Goal: Transaction & Acquisition: Purchase product/service

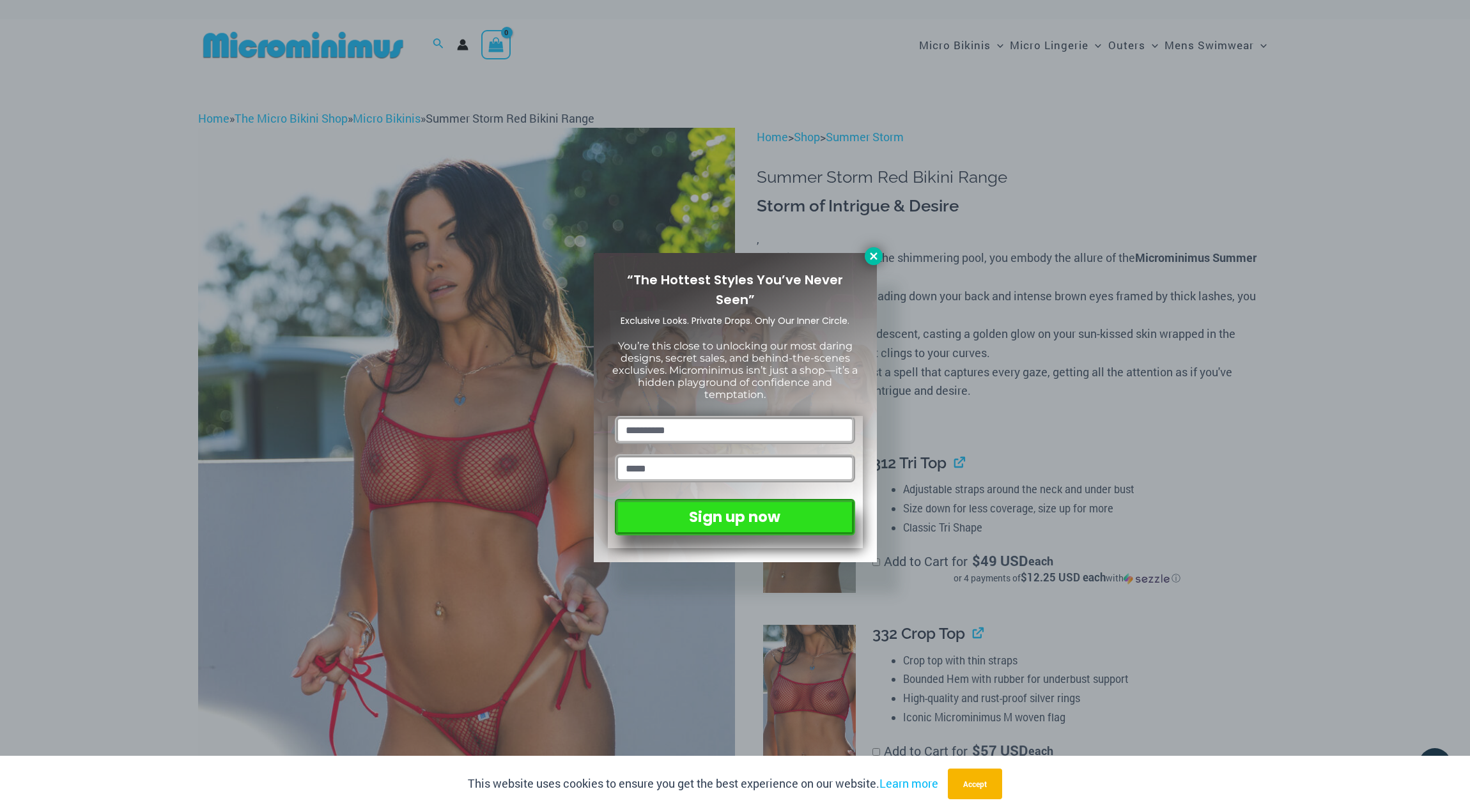
click at [873, 255] on icon at bounding box center [873, 256] width 7 height 7
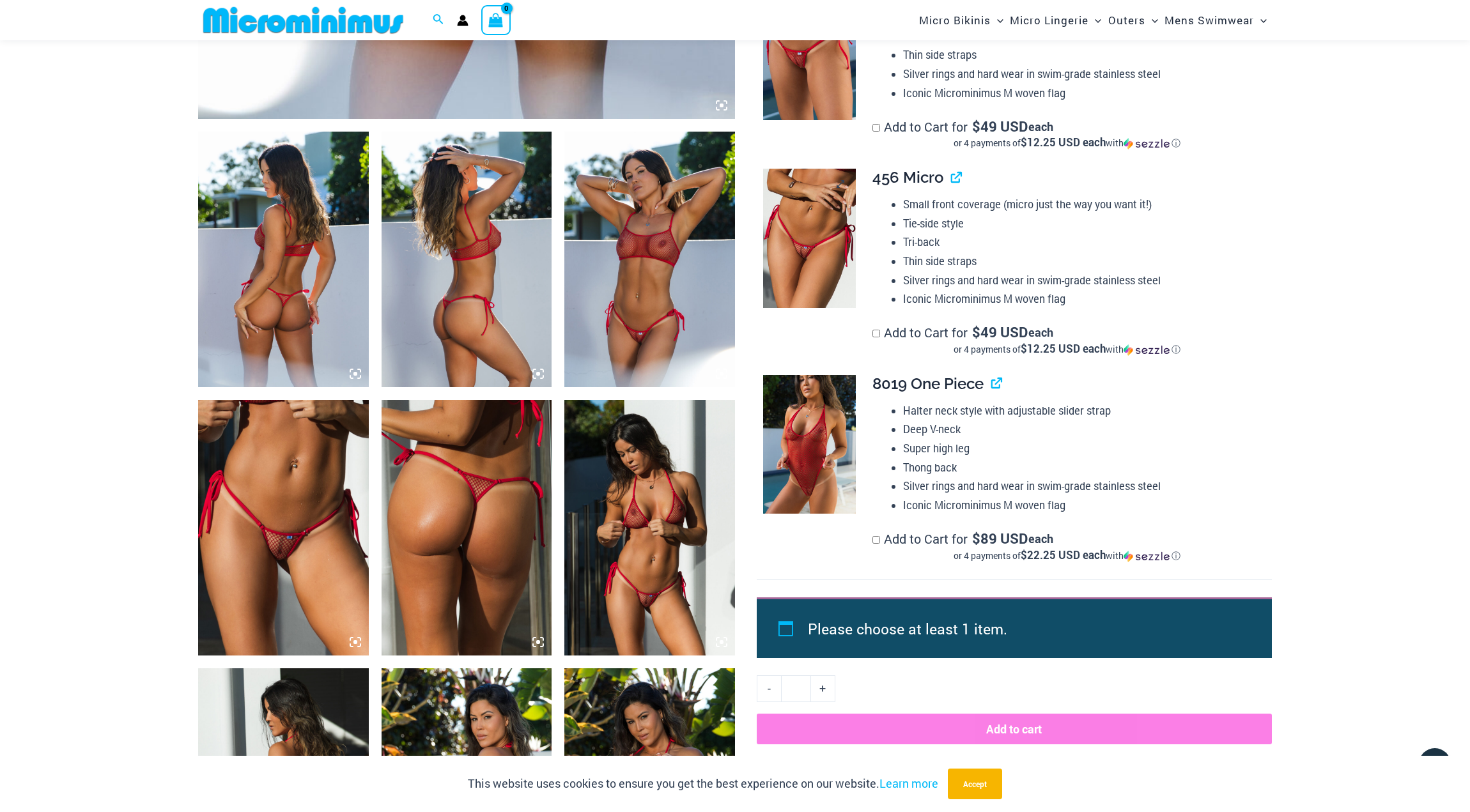
scroll to position [941, 0]
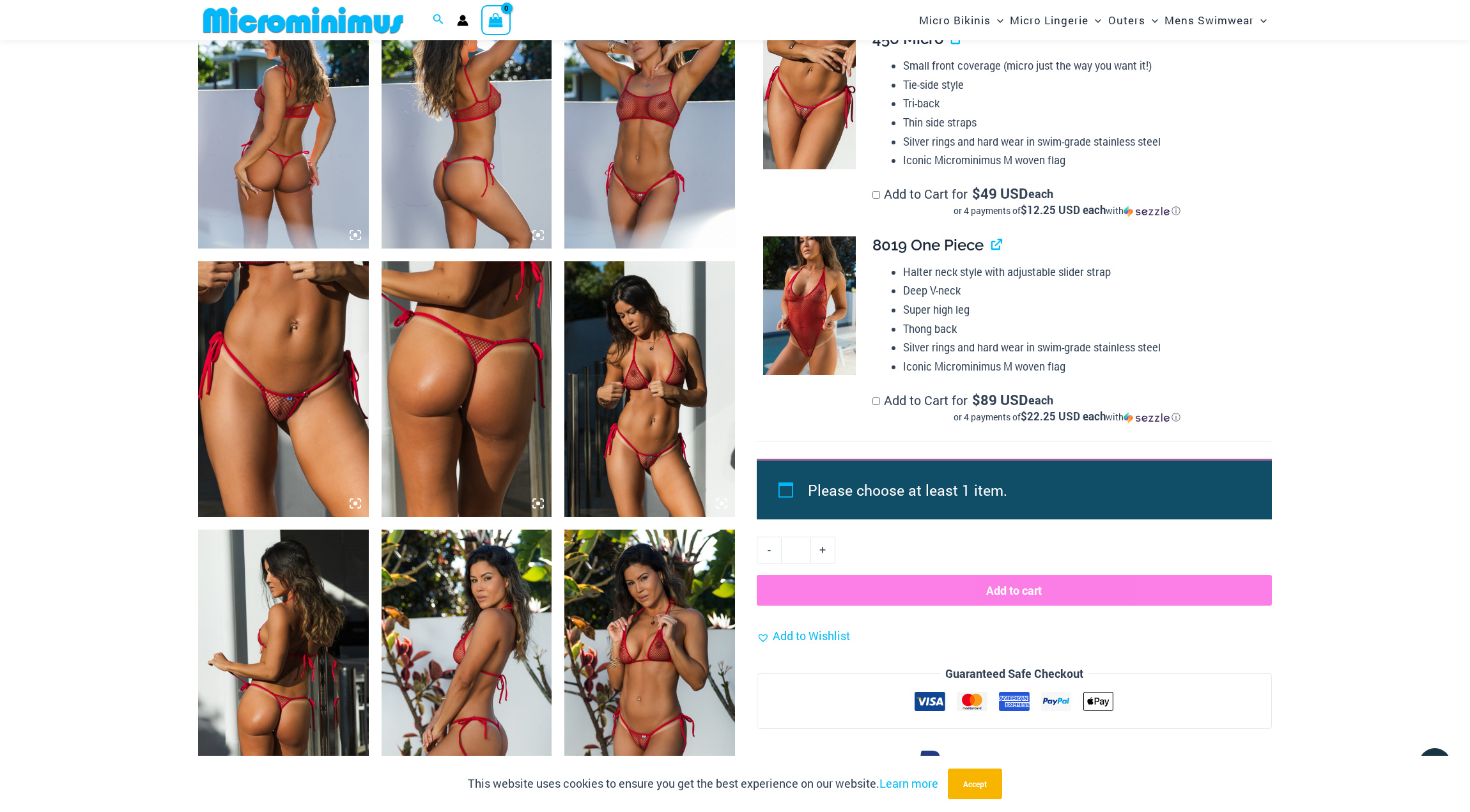
click at [252, 364] on img at bounding box center [284, 389] width 171 height 255
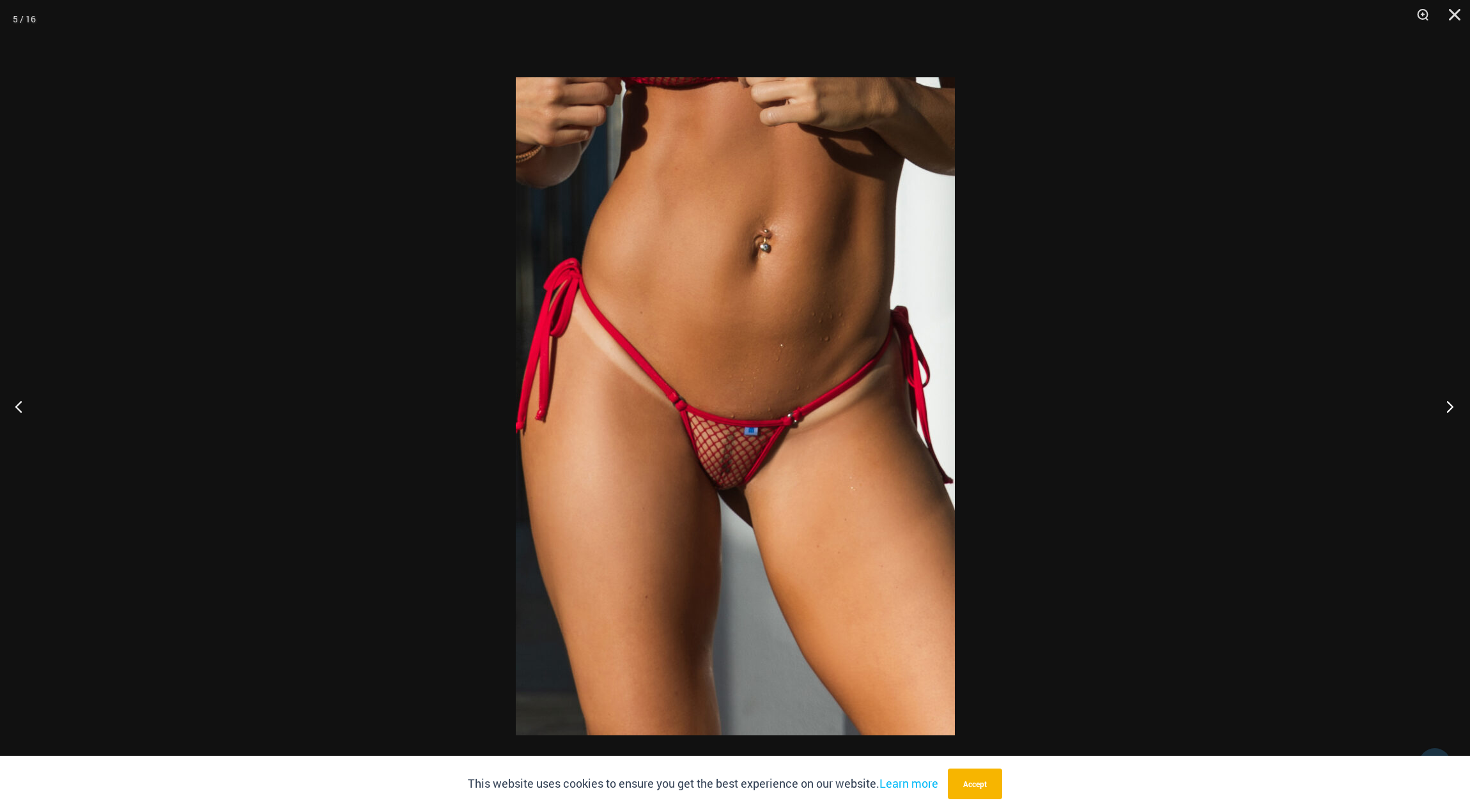
click at [1451, 404] on button "Next" at bounding box center [1446, 406] width 48 height 64
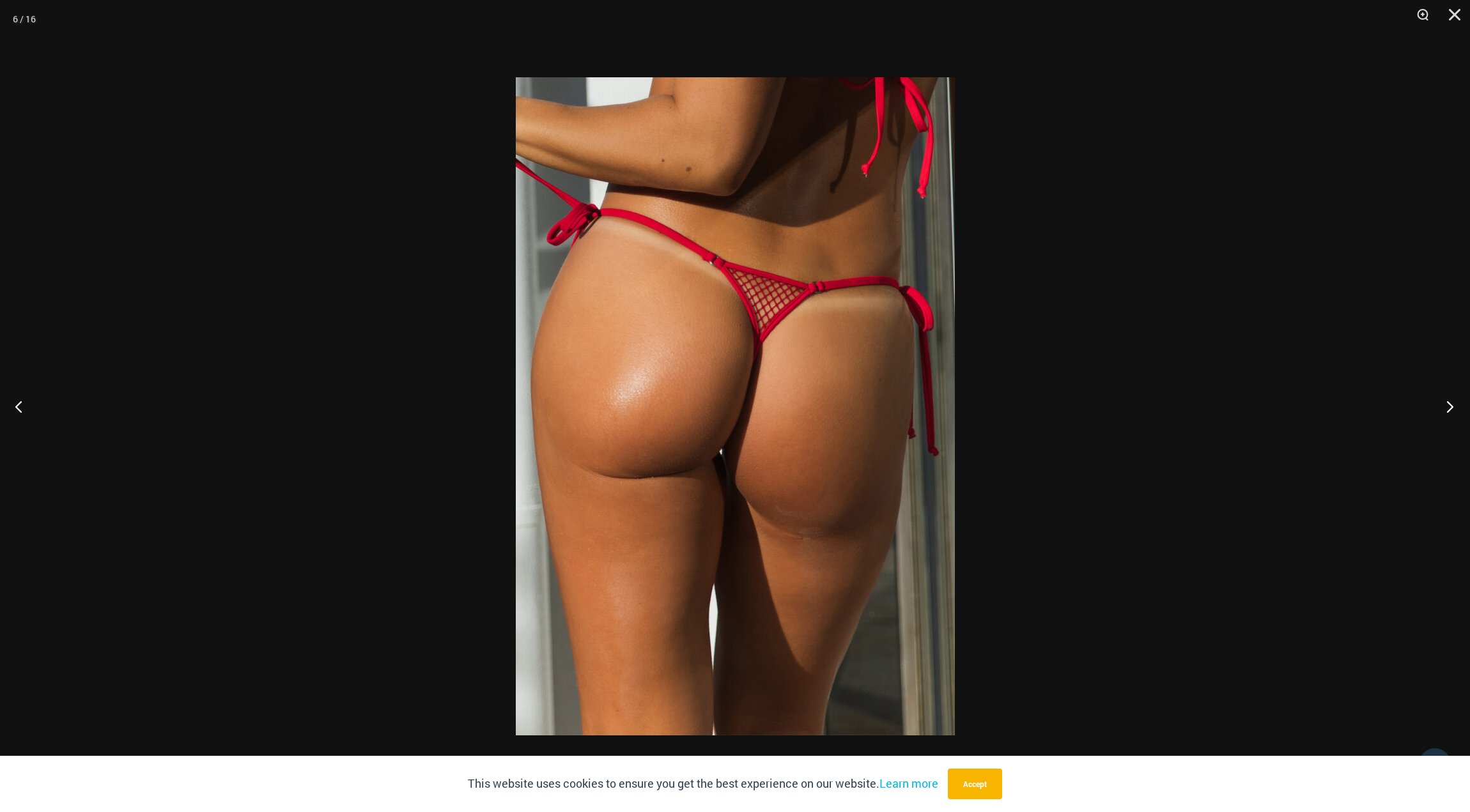
click at [1449, 404] on button "Next" at bounding box center [1446, 406] width 48 height 64
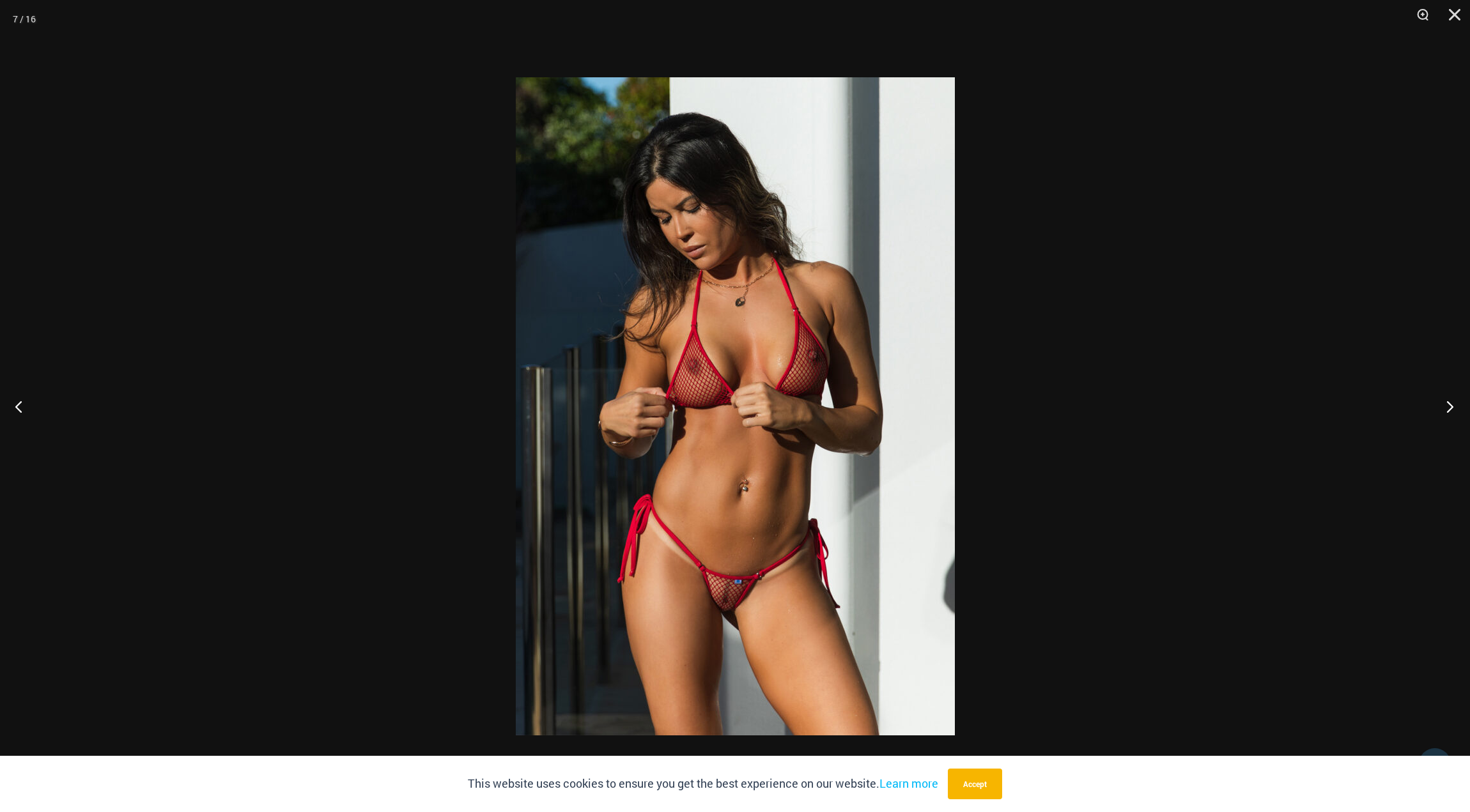
click at [1449, 404] on button "Next" at bounding box center [1446, 406] width 48 height 64
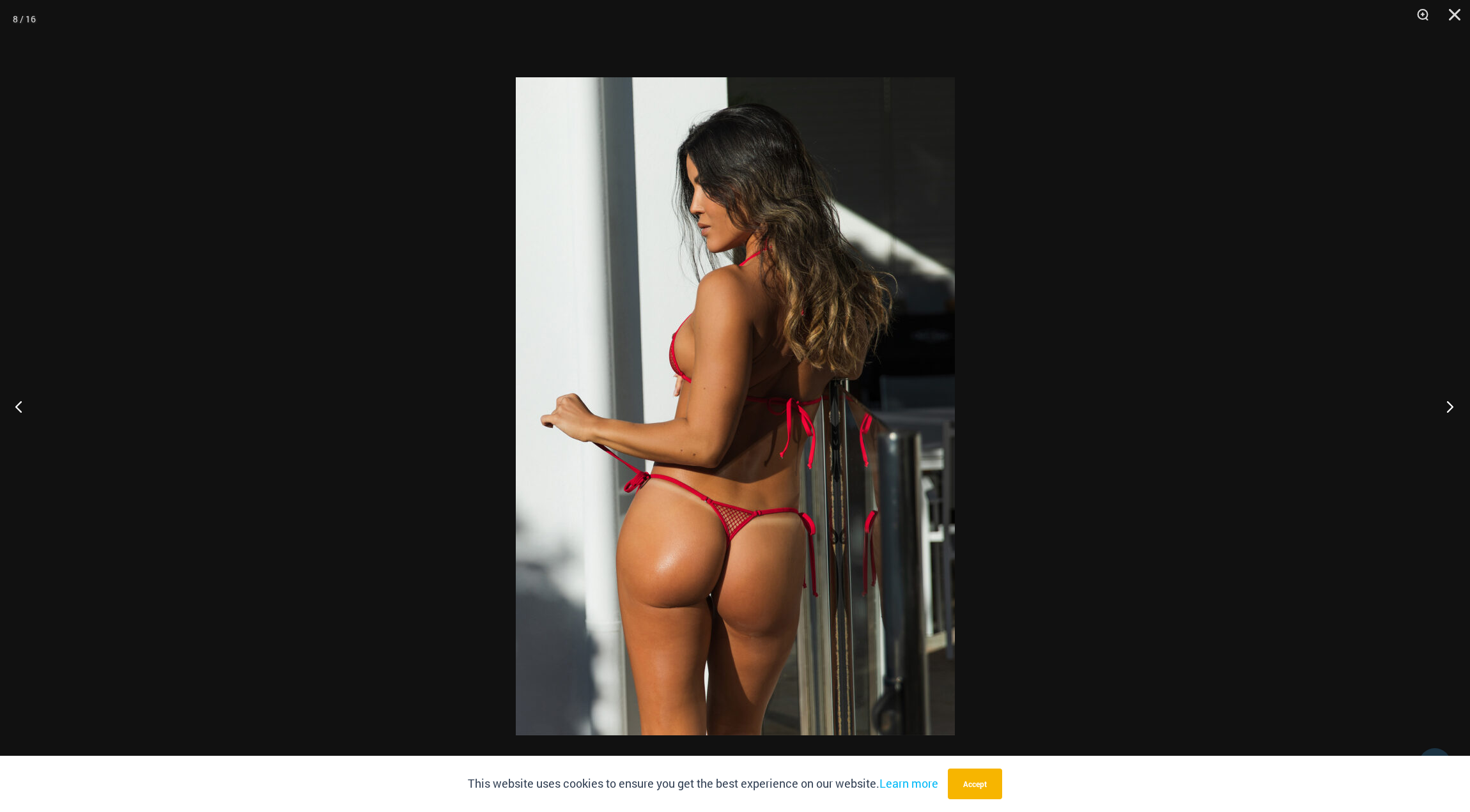
click at [1449, 404] on button "Next" at bounding box center [1446, 406] width 48 height 64
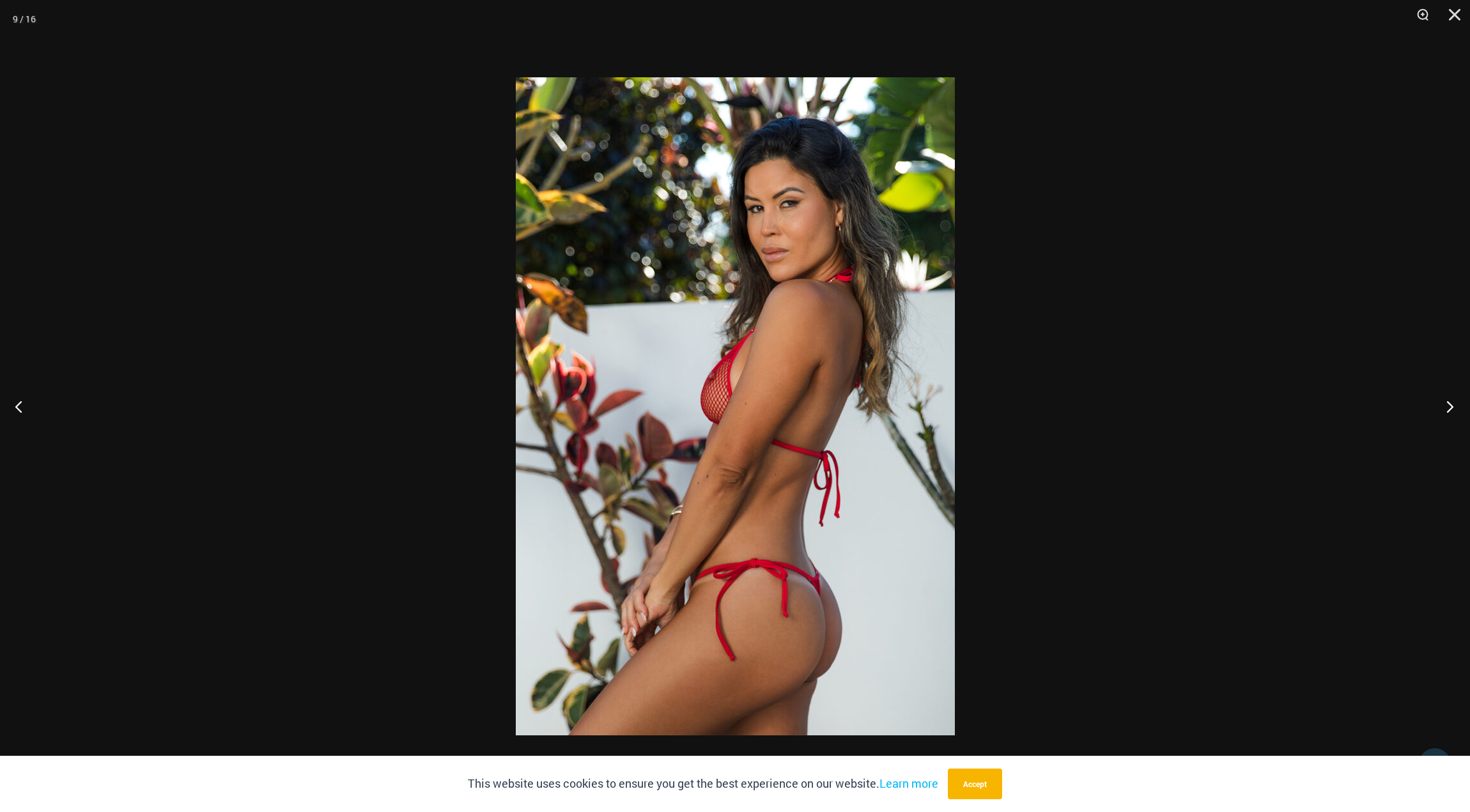
click at [1449, 404] on button "Next" at bounding box center [1446, 406] width 48 height 64
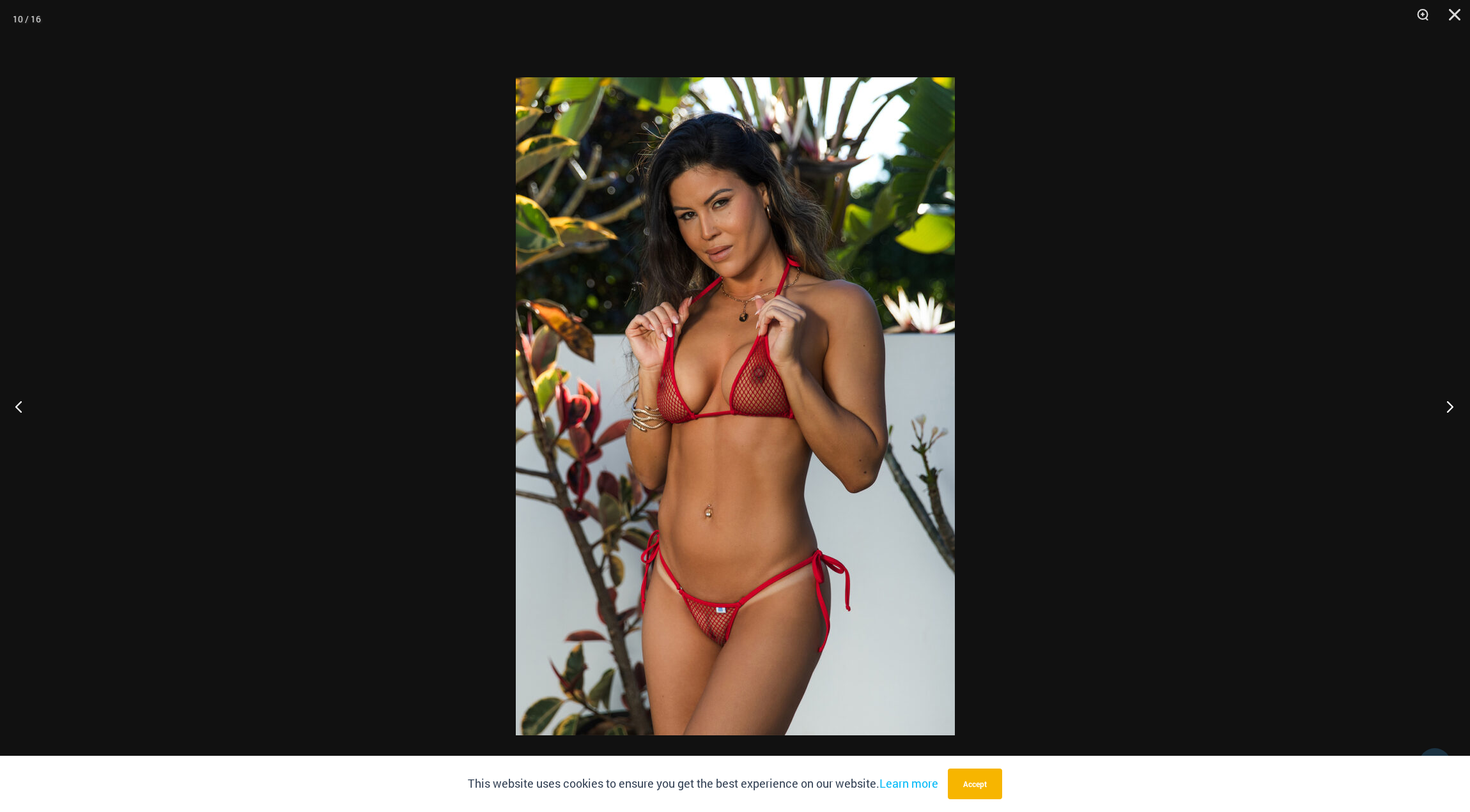
click at [1449, 404] on button "Next" at bounding box center [1446, 406] width 48 height 64
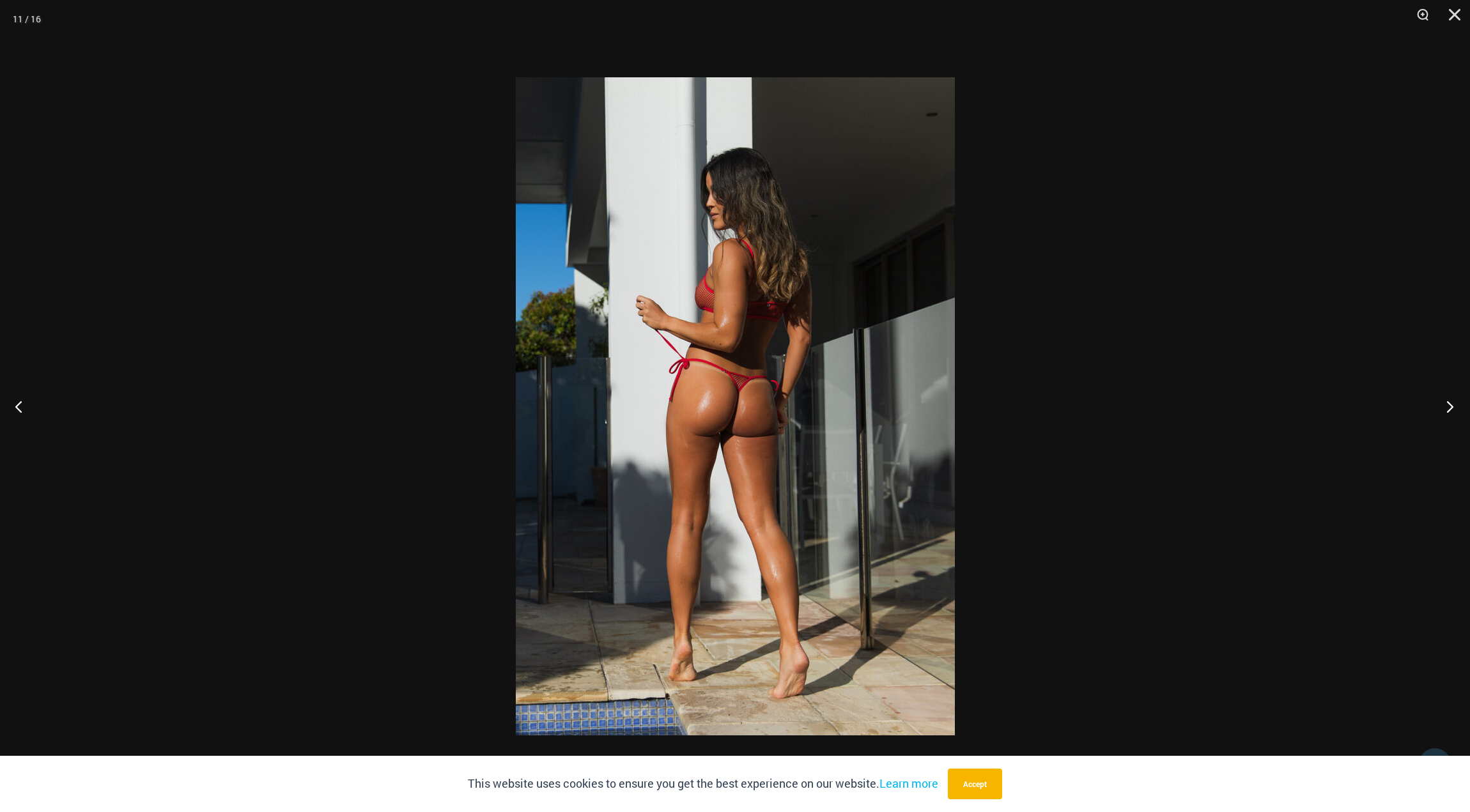
click at [1449, 404] on button "Next" at bounding box center [1446, 406] width 48 height 64
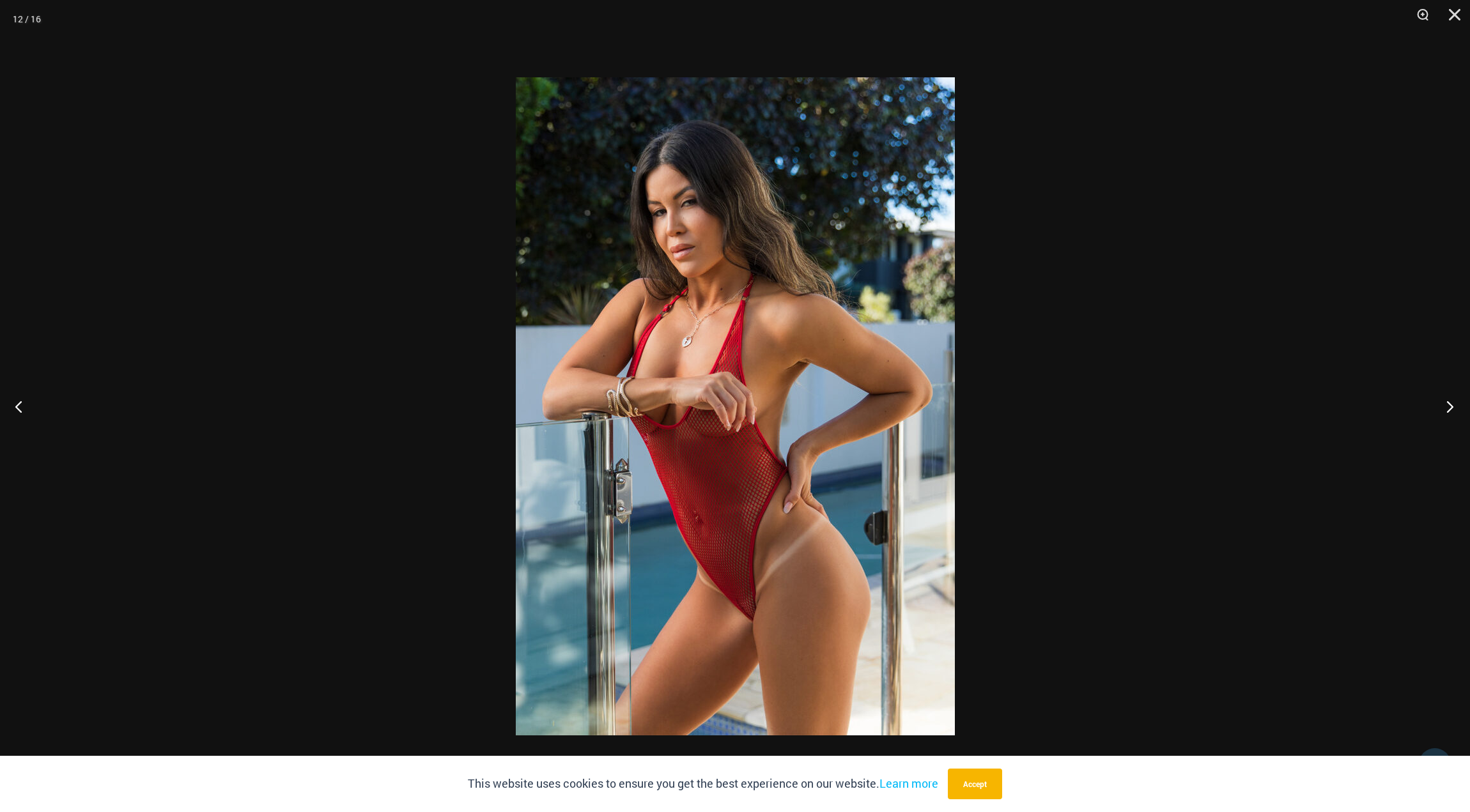
click at [1449, 404] on button "Next" at bounding box center [1446, 406] width 48 height 64
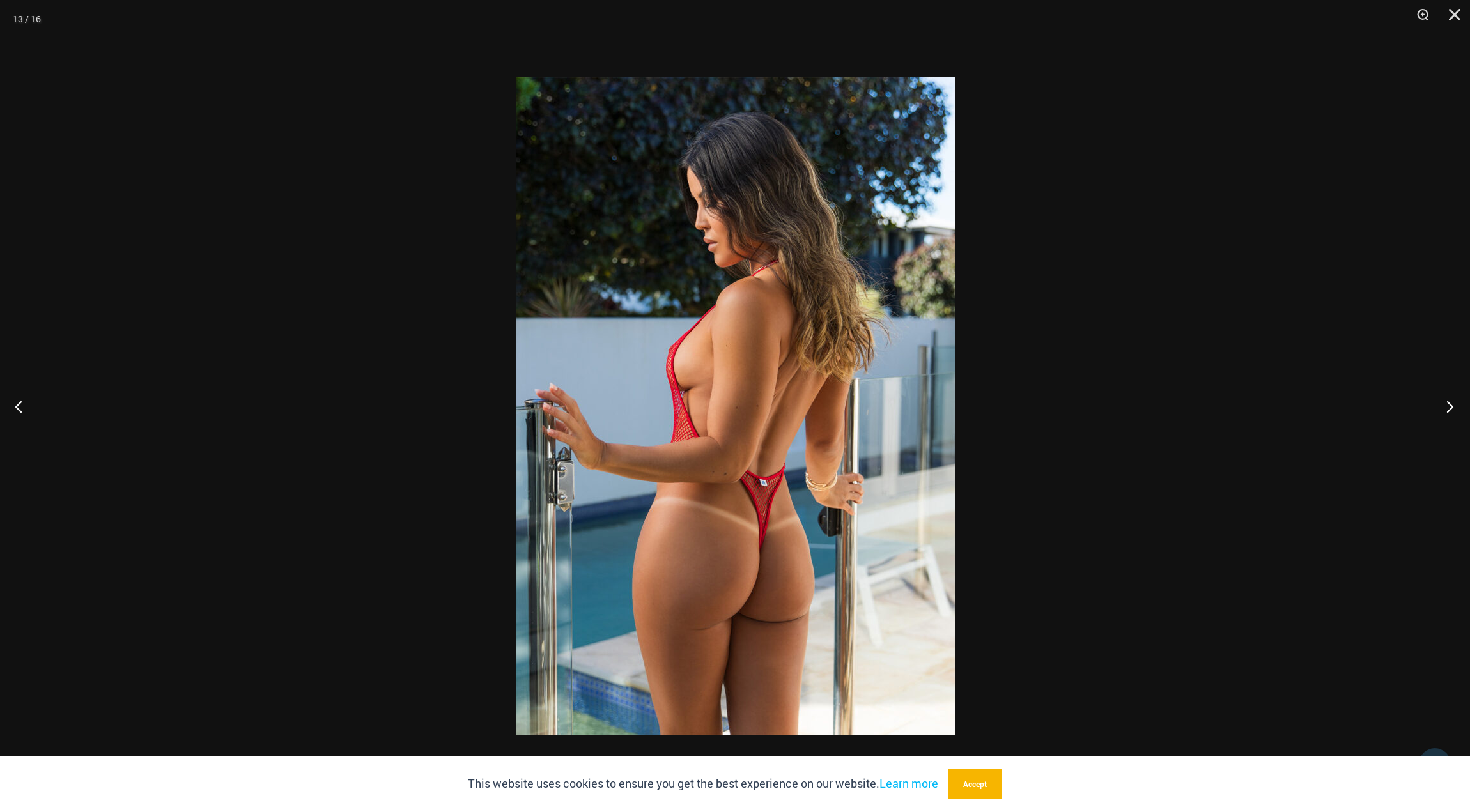
click at [1449, 404] on button "Next" at bounding box center [1446, 406] width 48 height 64
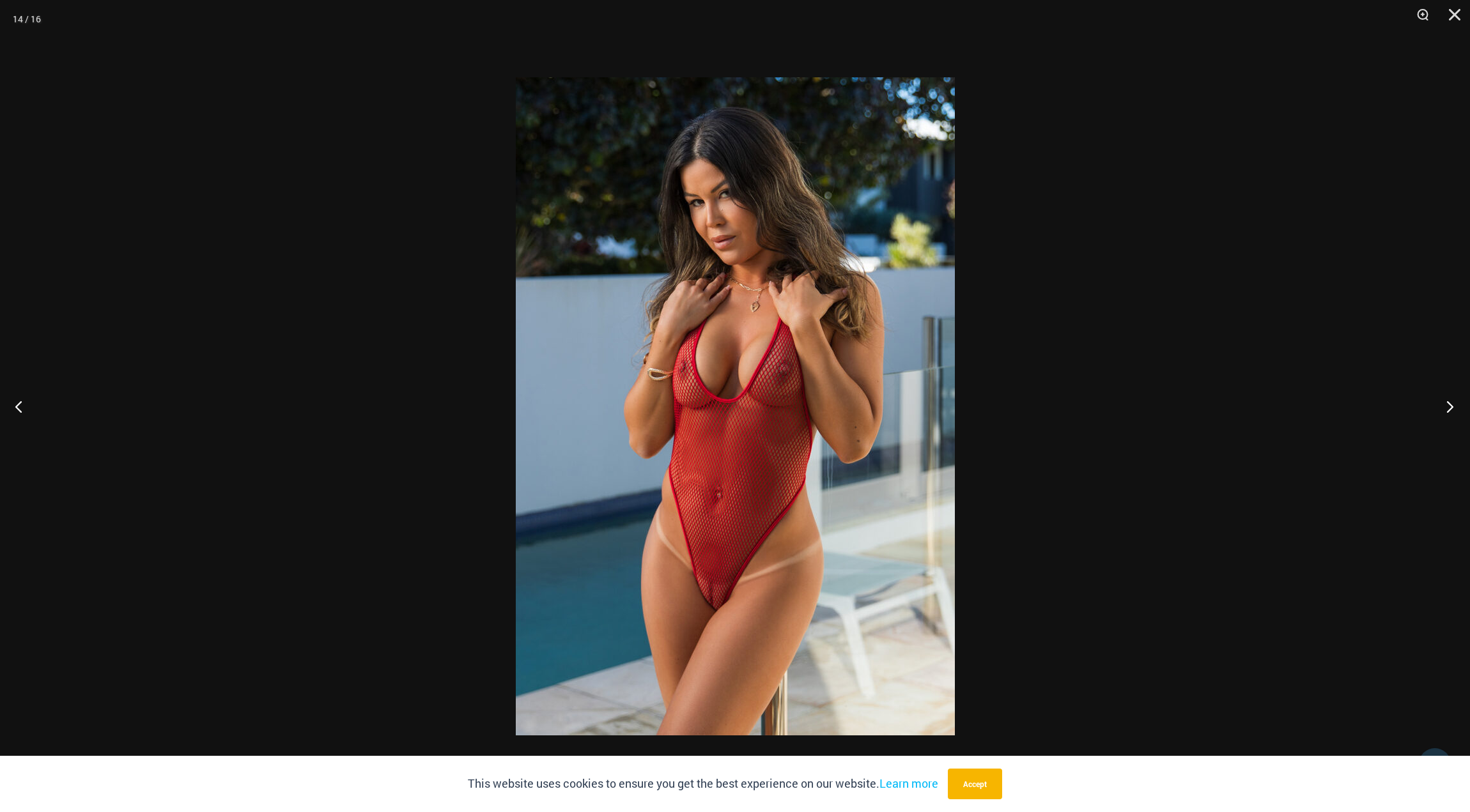
click at [1449, 404] on button "Next" at bounding box center [1446, 406] width 48 height 64
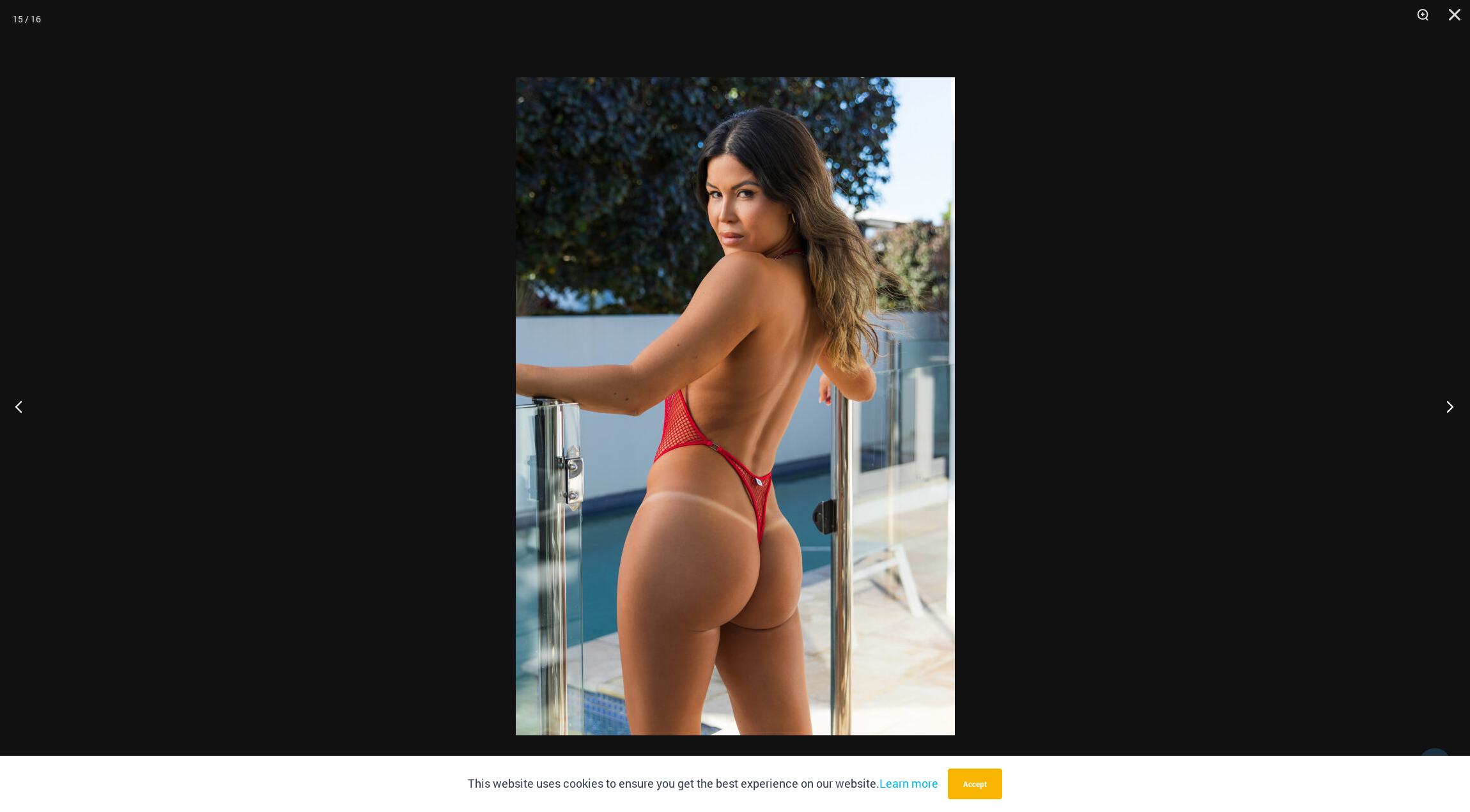
click at [1449, 404] on button "Next" at bounding box center [1446, 406] width 48 height 64
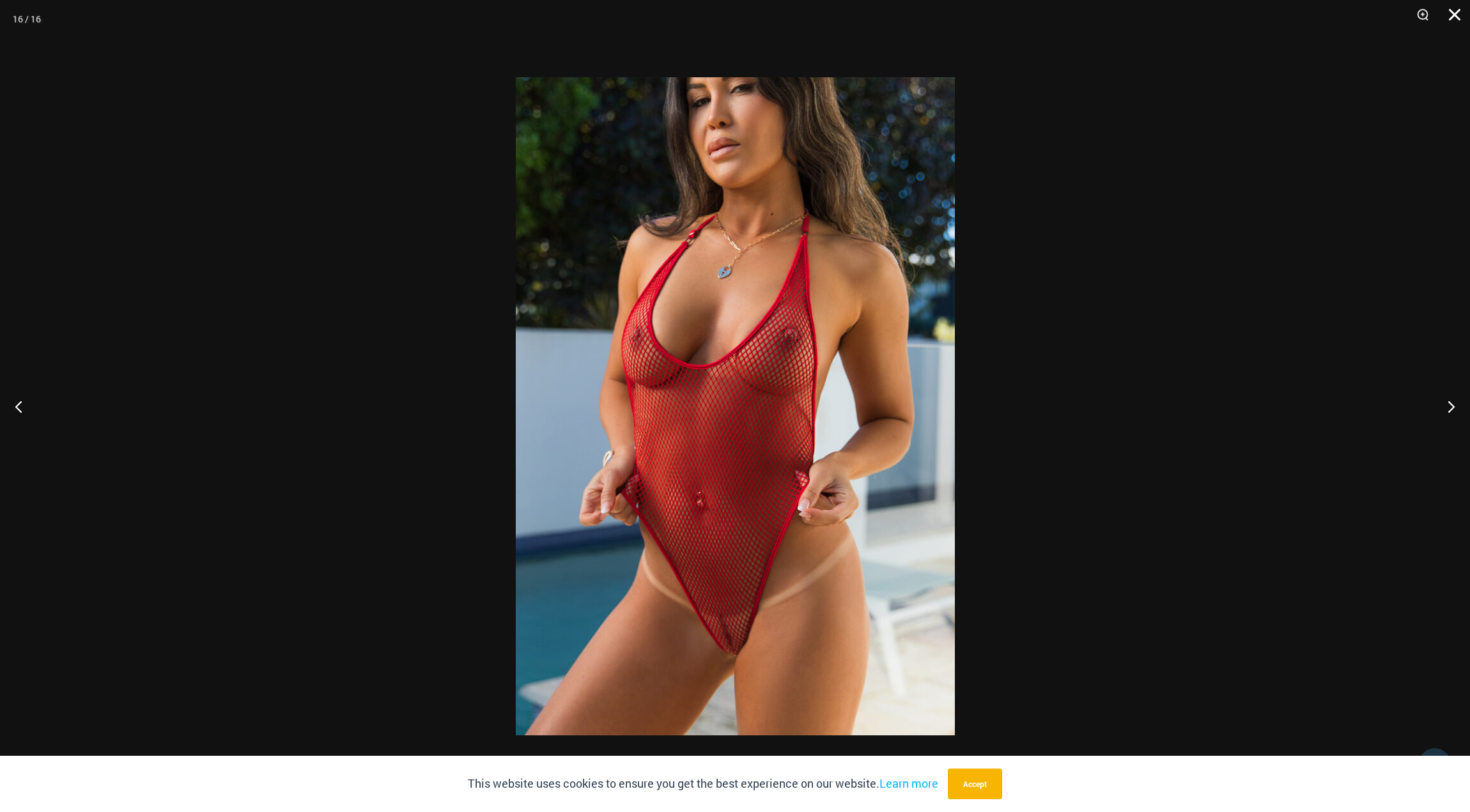
click at [1456, 13] on button "Close" at bounding box center [1450, 19] width 32 height 39
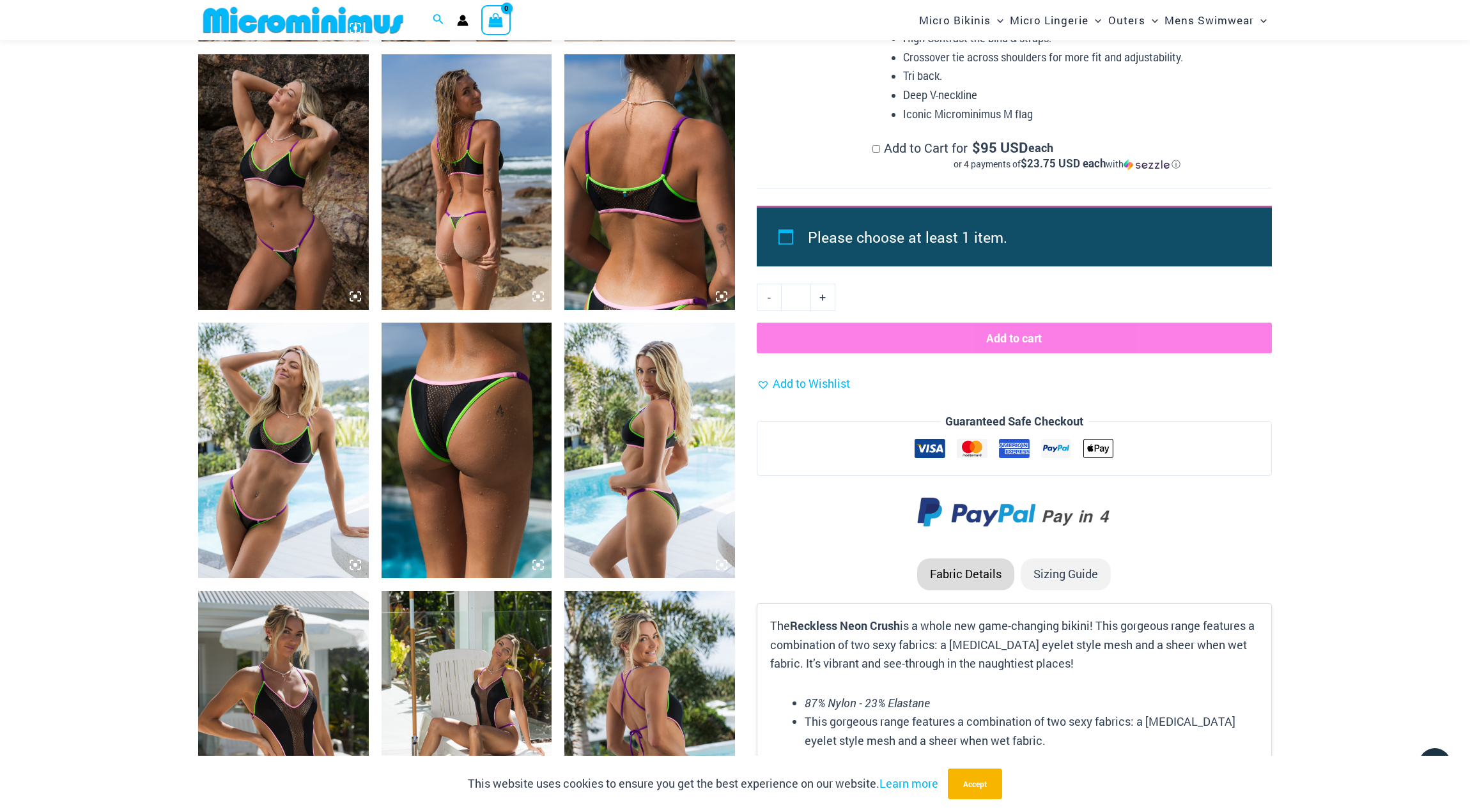
scroll to position [1421, 0]
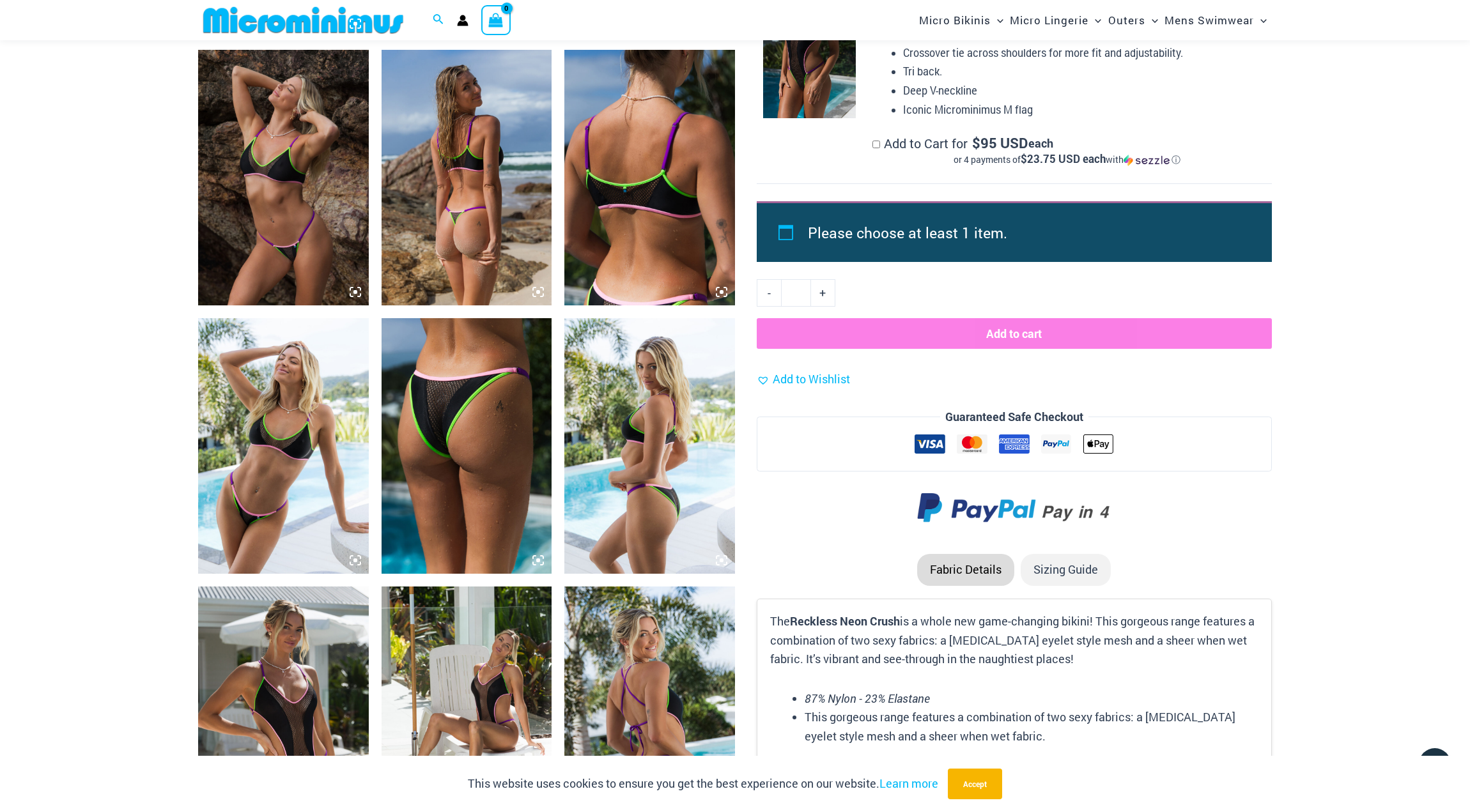
click at [278, 409] on img at bounding box center [284, 445] width 171 height 255
